Goal: Obtain resource: Download file/media

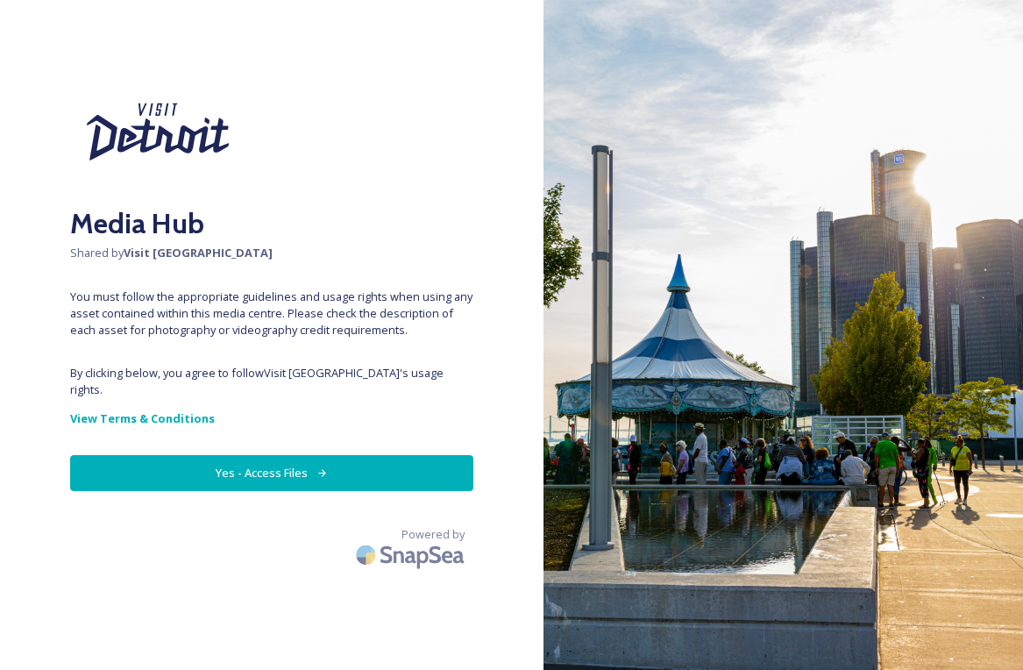
click at [290, 459] on button "Yes - Access Files" at bounding box center [271, 473] width 403 height 36
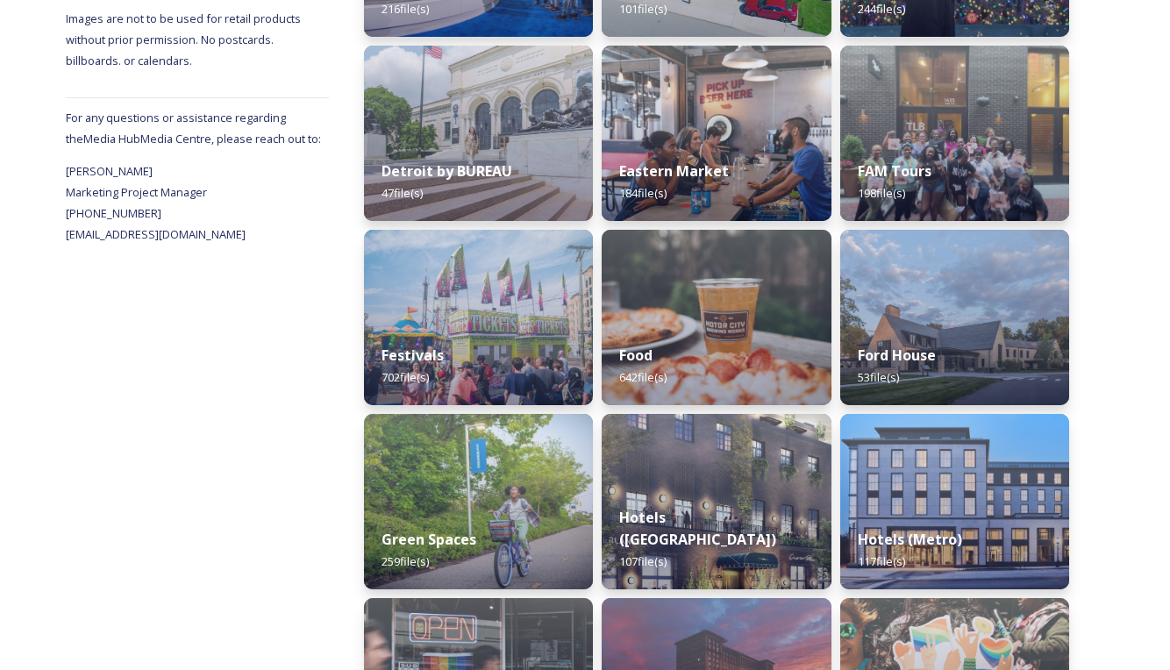
scroll to position [789, 0]
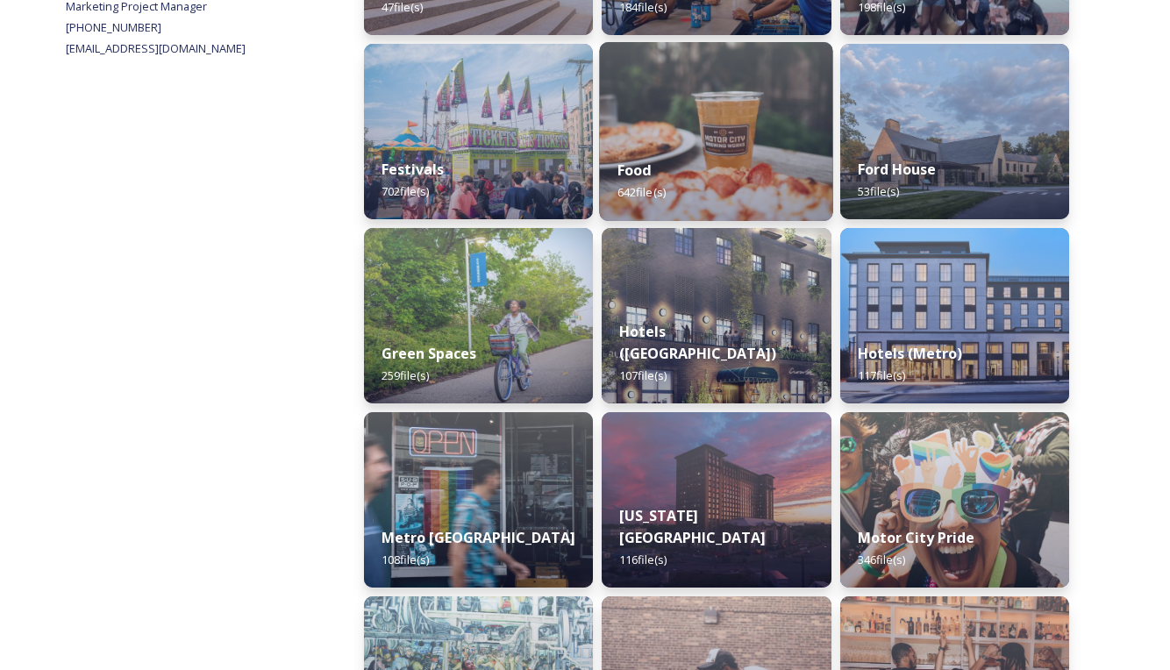
click at [746, 143] on div "Food 642 file(s)" at bounding box center [717, 181] width 234 height 80
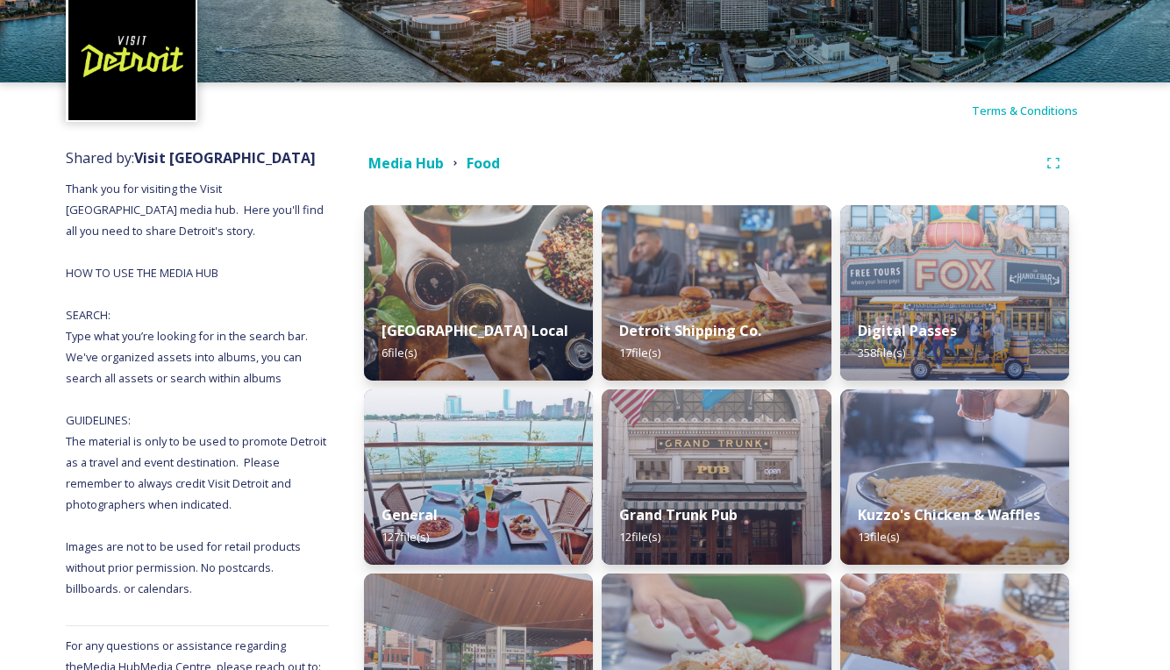
scroll to position [61, 0]
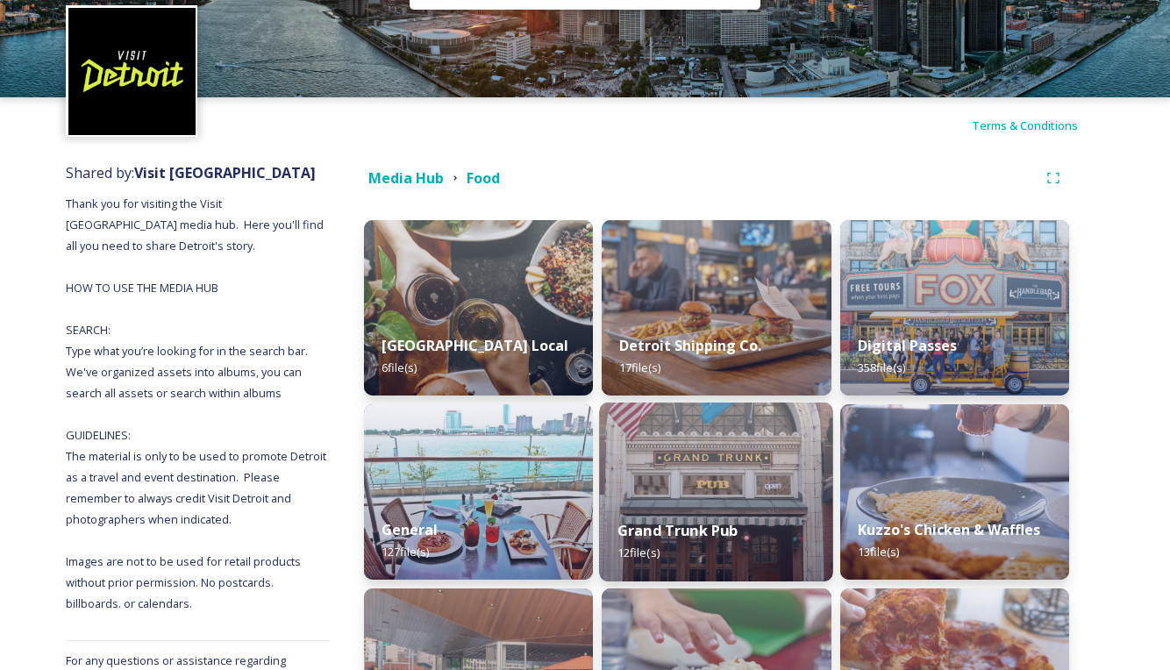
click at [711, 464] on img at bounding box center [717, 491] width 234 height 179
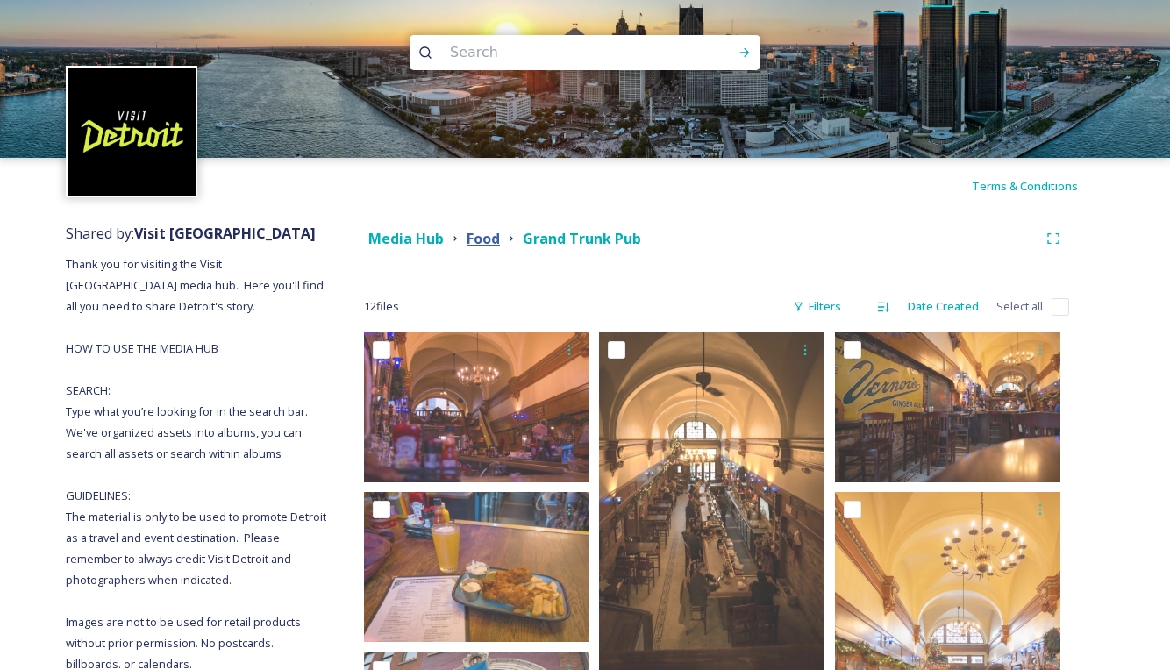
click at [477, 240] on strong "Food" at bounding box center [483, 238] width 33 height 19
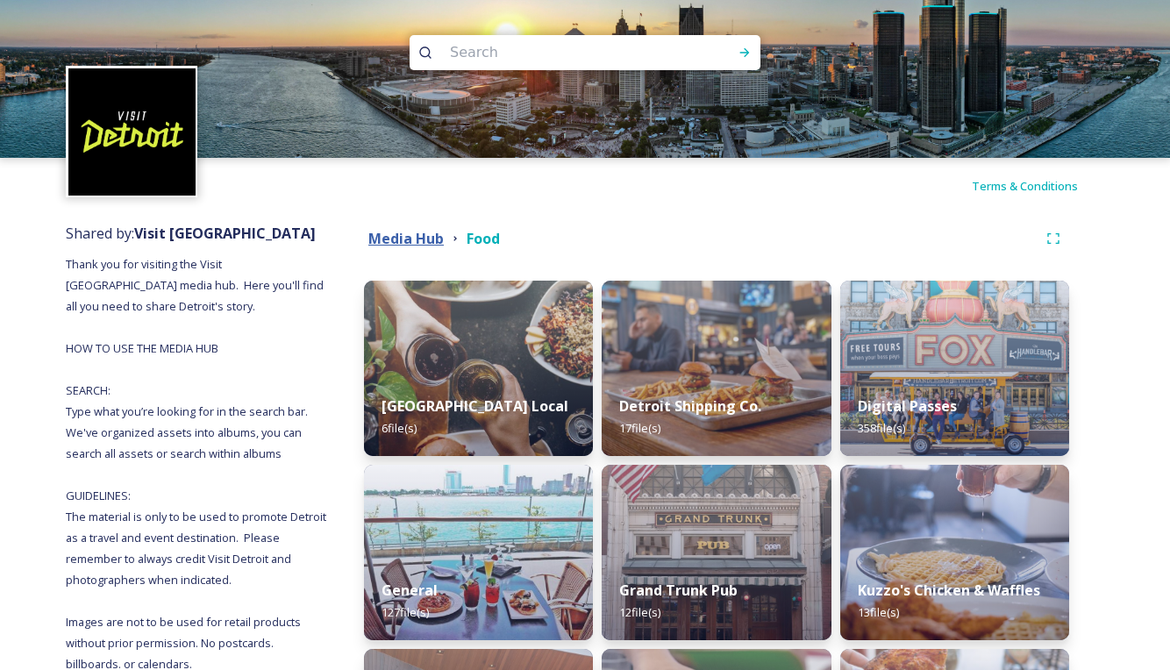
click at [417, 244] on strong "Media Hub" at bounding box center [405, 238] width 75 height 19
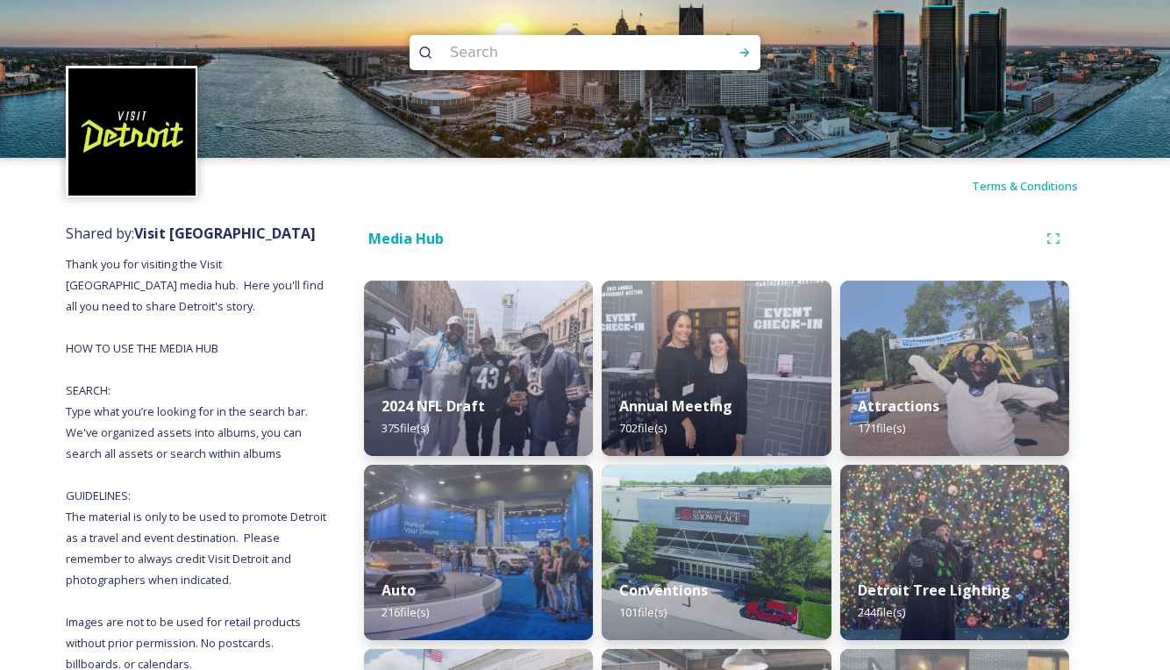
click at [566, 54] on input at bounding box center [561, 52] width 240 height 39
type input "christmas"
click at [741, 49] on icon at bounding box center [744, 53] width 14 height 14
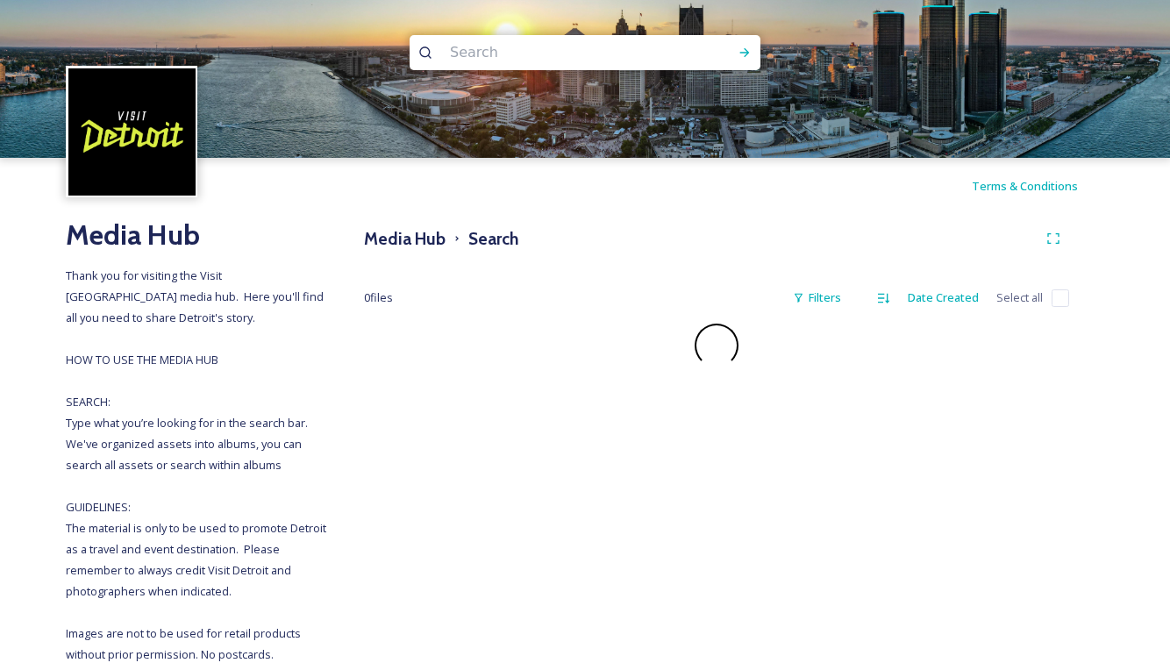
click at [522, 57] on input at bounding box center [561, 52] width 240 height 39
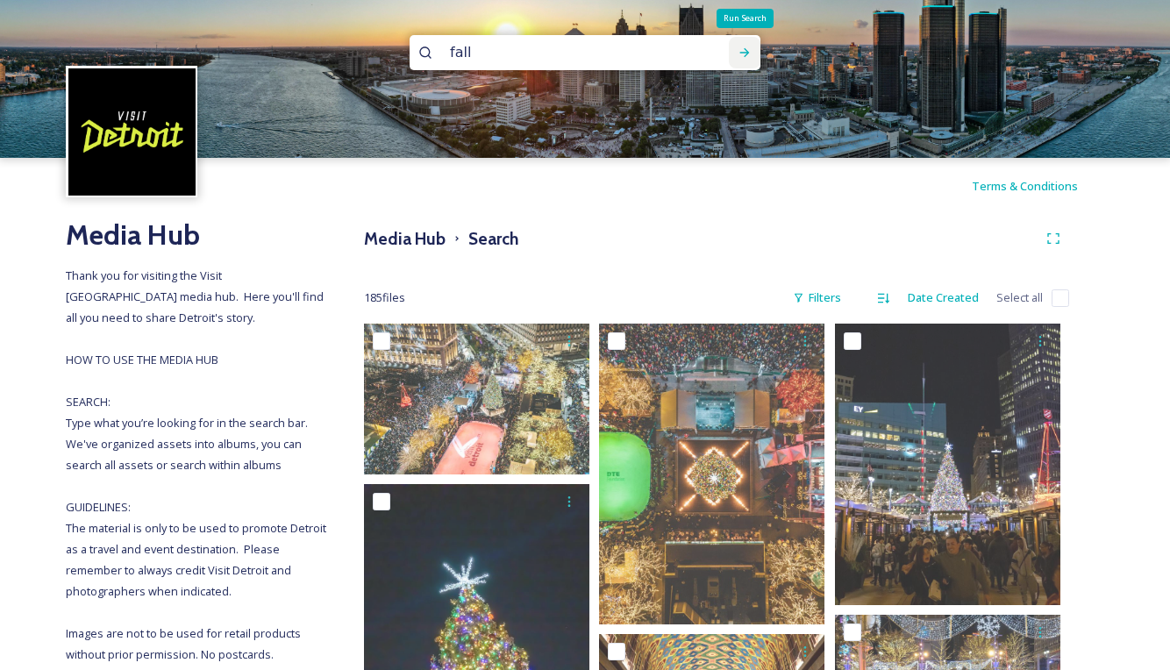
type input "fall"
click at [742, 53] on icon at bounding box center [745, 52] width 10 height 9
